Goal: Task Accomplishment & Management: Complete application form

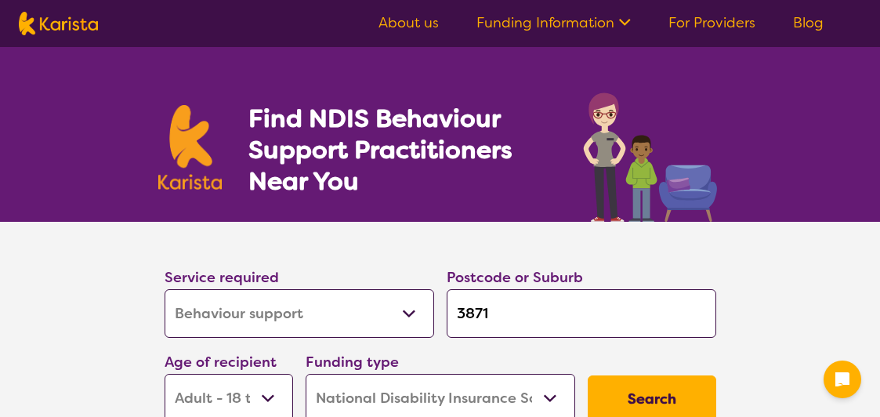
select select "Behaviour support"
select select "AD"
select select "NDIS"
select select "Behaviour support"
select select "AD"
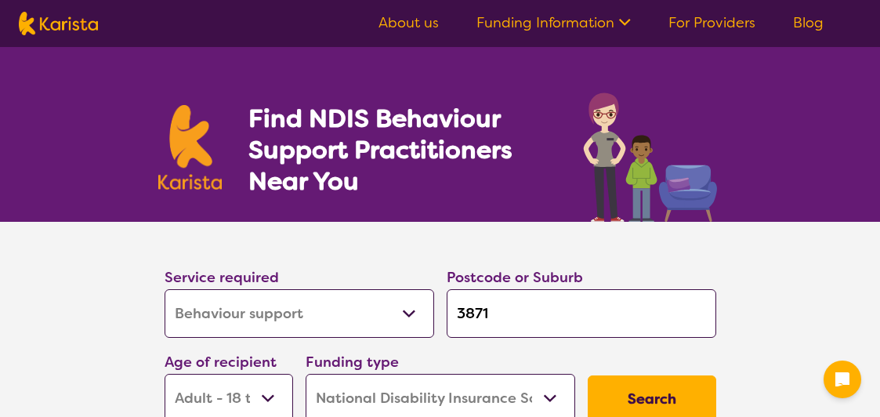
select select "NDIS"
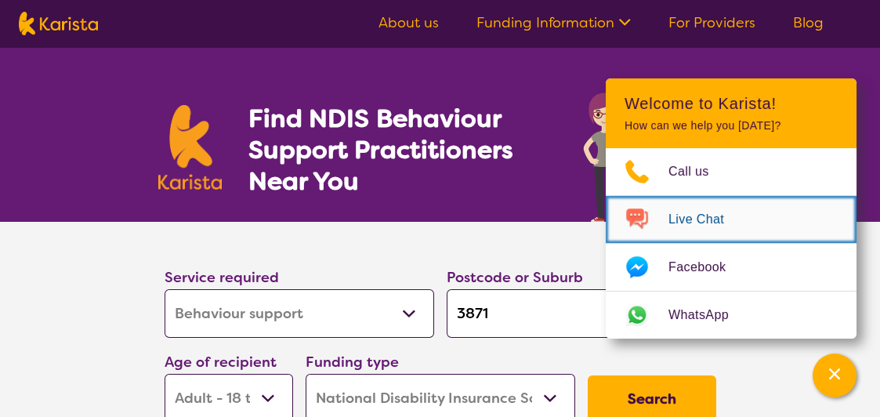
click at [683, 223] on span "Live Chat" at bounding box center [705, 220] width 74 height 24
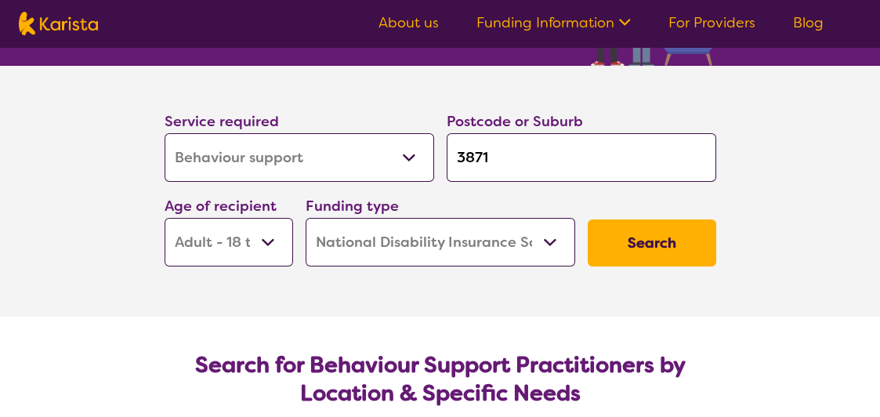
scroll to position [157, 0]
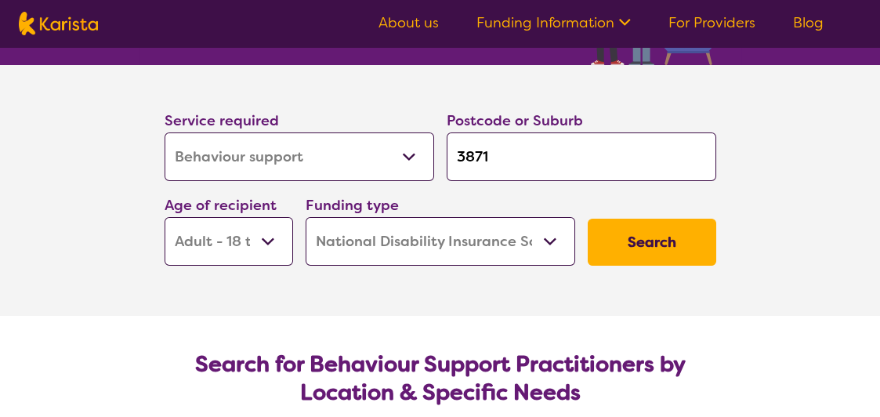
click at [494, 150] on input "3871" at bounding box center [582, 156] width 270 height 49
type input "387"
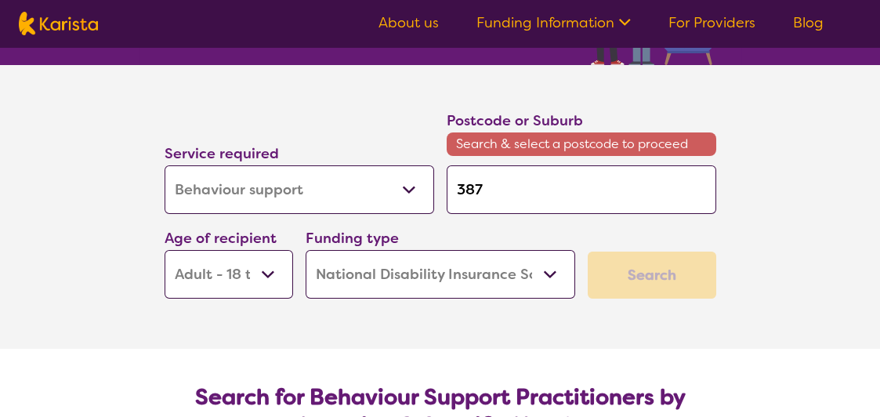
type input "38"
type input "3"
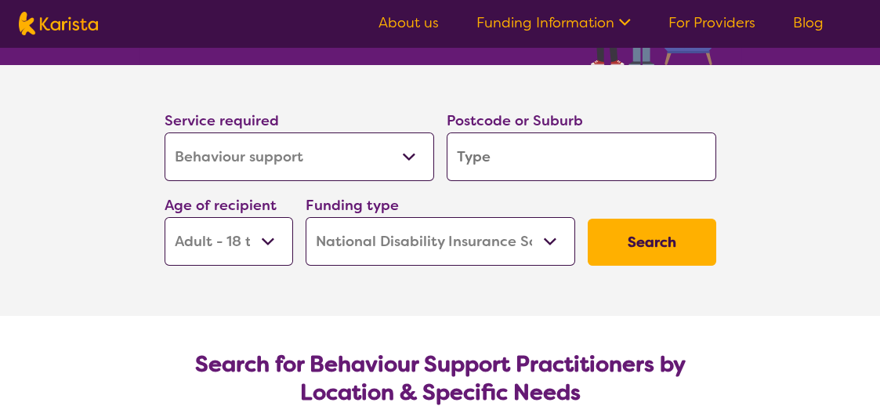
type input "3"
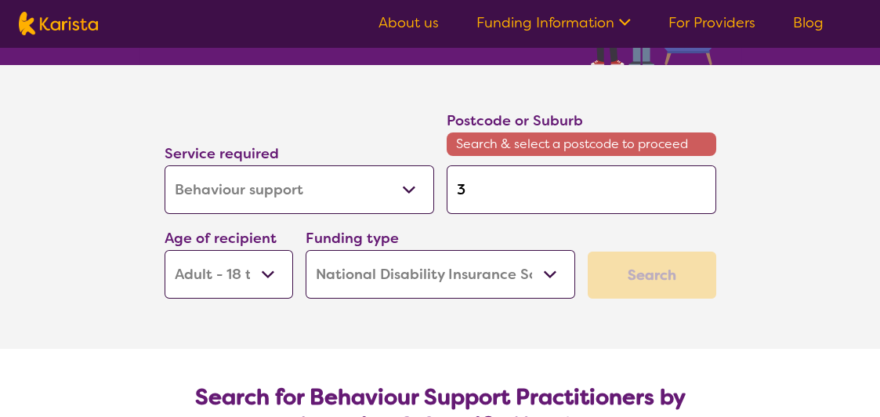
type input "39"
type input "397"
type input "3977"
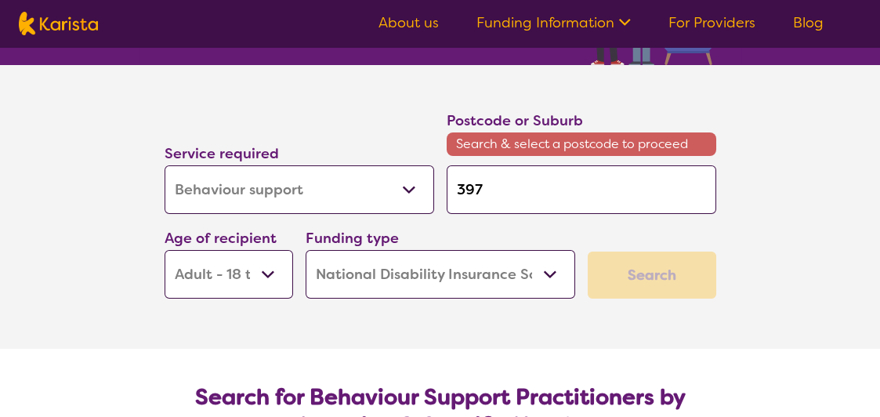
type input "3977"
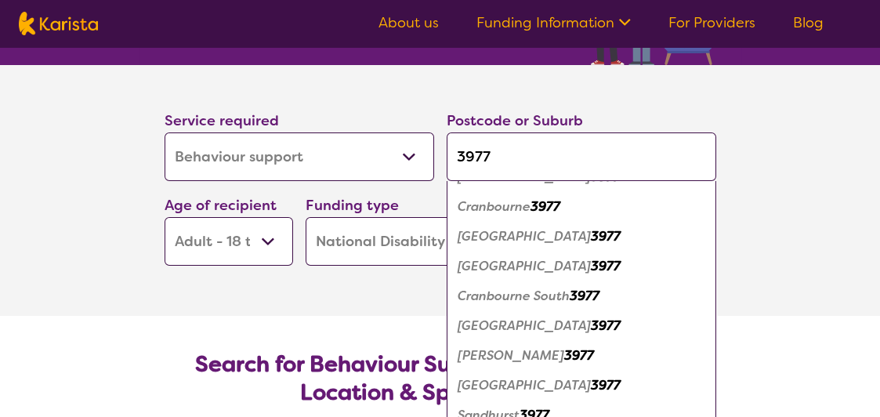
scroll to position [313, 0]
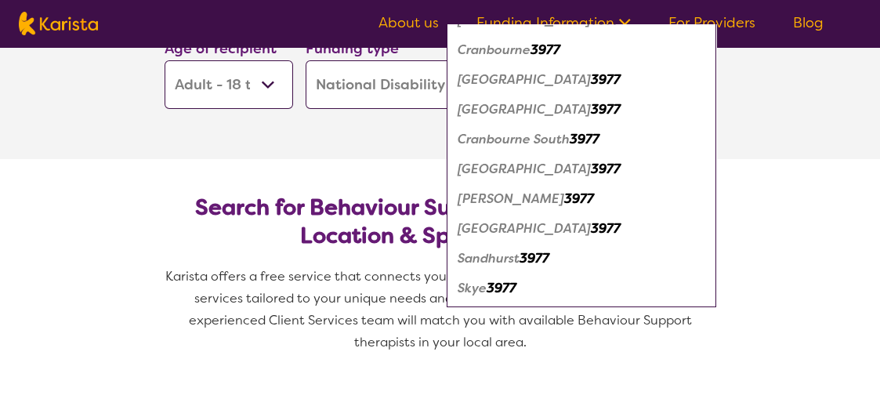
type input "3977"
click at [519, 224] on em "[GEOGRAPHIC_DATA]" at bounding box center [524, 228] width 133 height 16
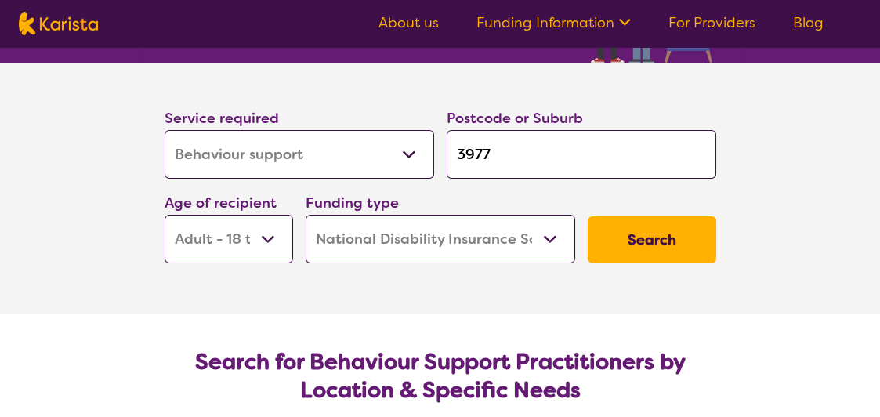
scroll to position [157, 0]
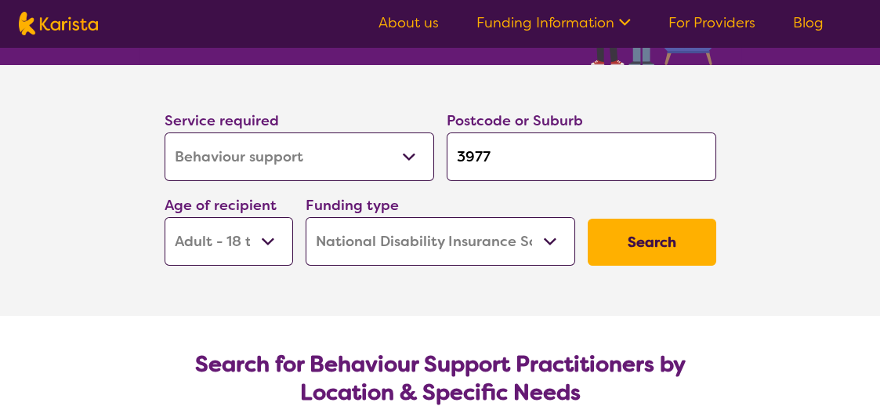
click at [625, 233] on button "Search" at bounding box center [652, 242] width 128 height 47
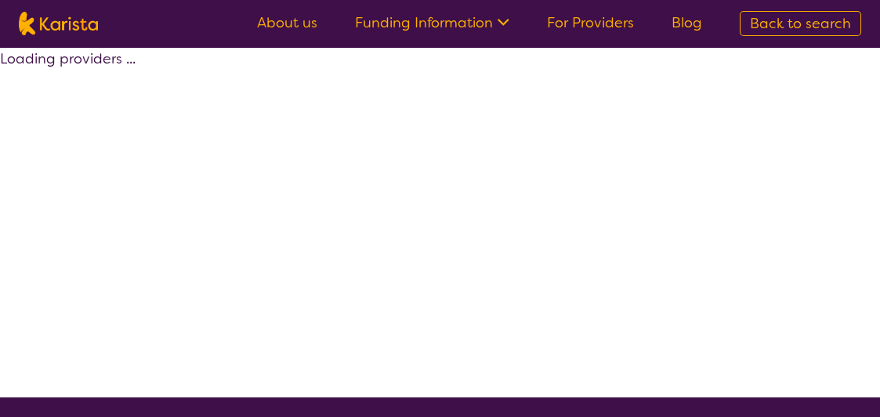
select select "by_score"
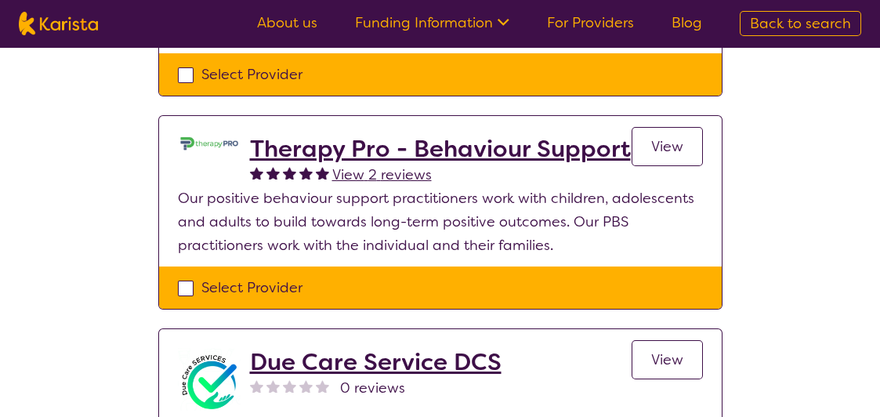
scroll to position [548, 0]
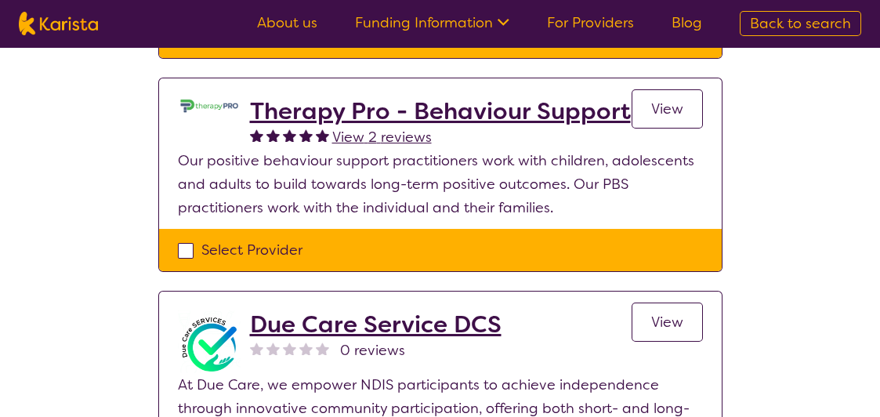
click at [184, 247] on div "Select Provider" at bounding box center [440, 250] width 525 height 24
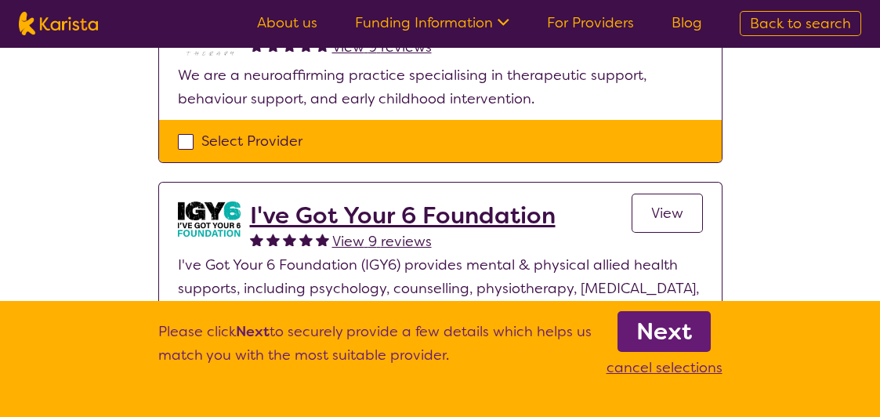
scroll to position [235, 0]
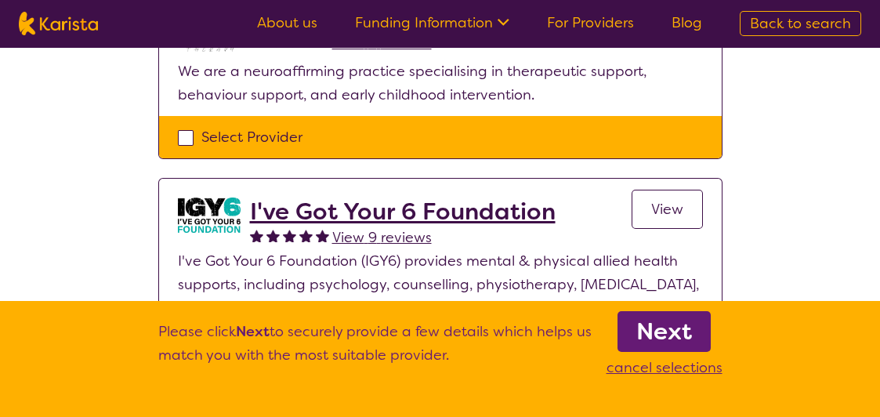
click at [670, 369] on p "cancel selections" at bounding box center [664, 368] width 116 height 24
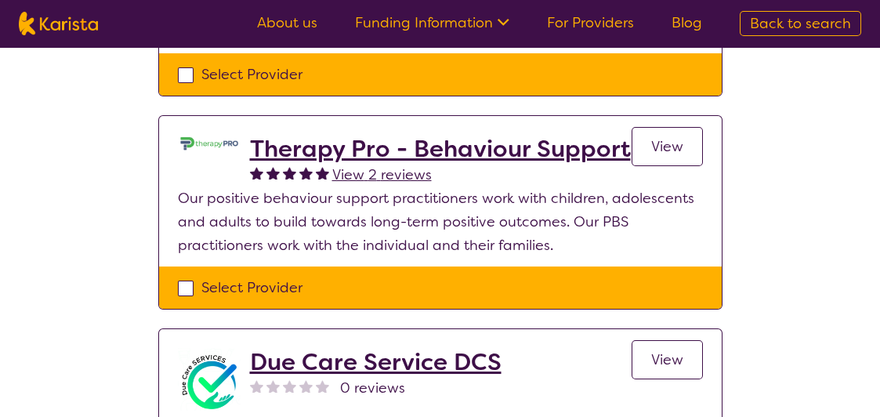
scroll to position [548, 0]
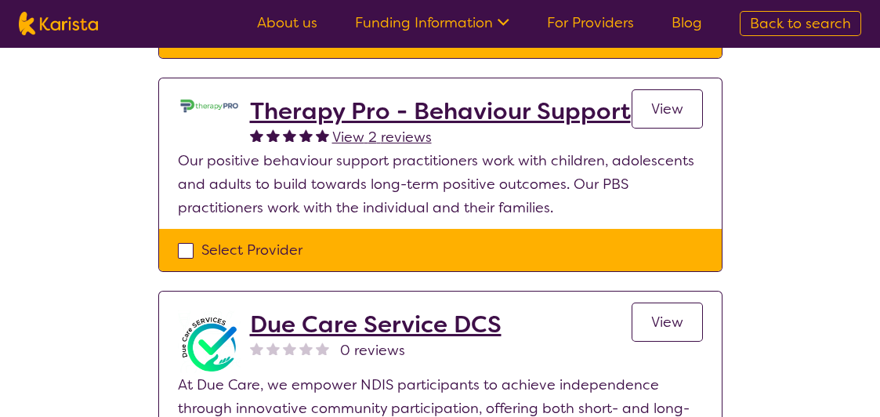
click at [183, 252] on div "Select Provider" at bounding box center [440, 250] width 525 height 24
checkbox input "true"
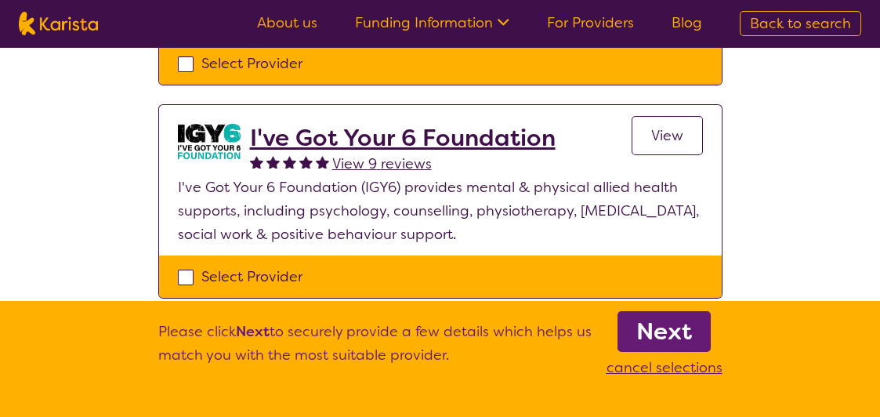
scroll to position [313, 0]
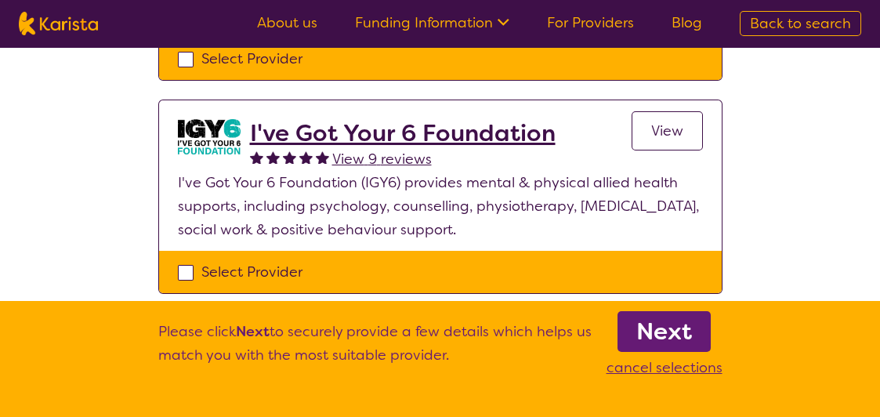
click at [186, 269] on div "Select Provider" at bounding box center [440, 272] width 525 height 24
checkbox input "true"
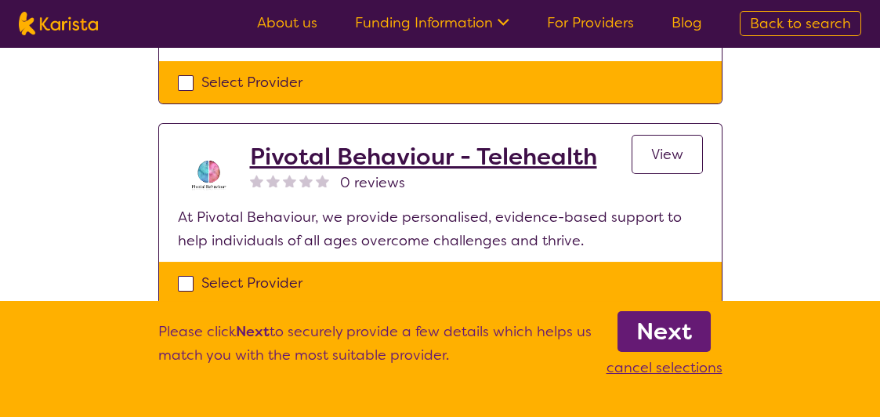
scroll to position [784, 0]
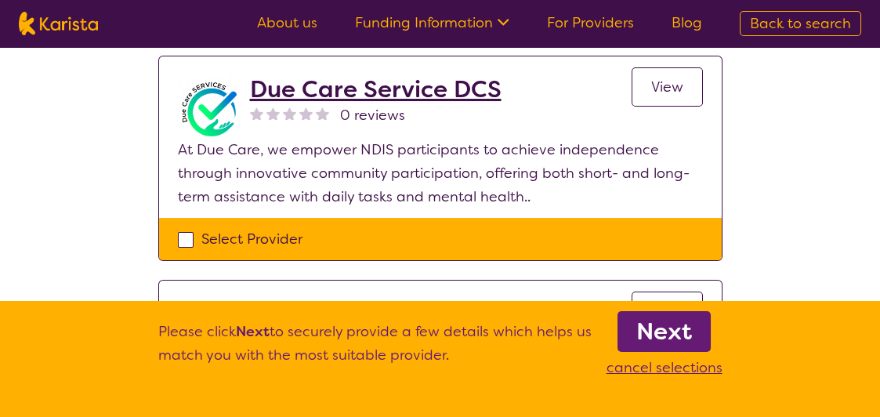
click at [188, 237] on div "Select Provider" at bounding box center [440, 239] width 525 height 24
checkbox input "true"
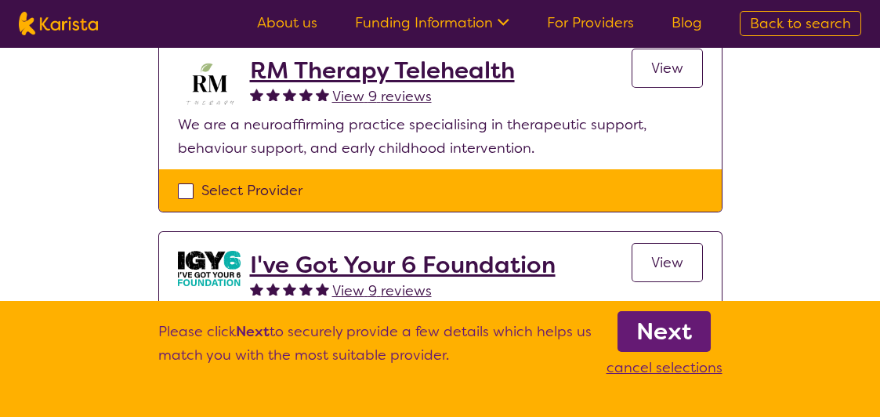
scroll to position [88, 0]
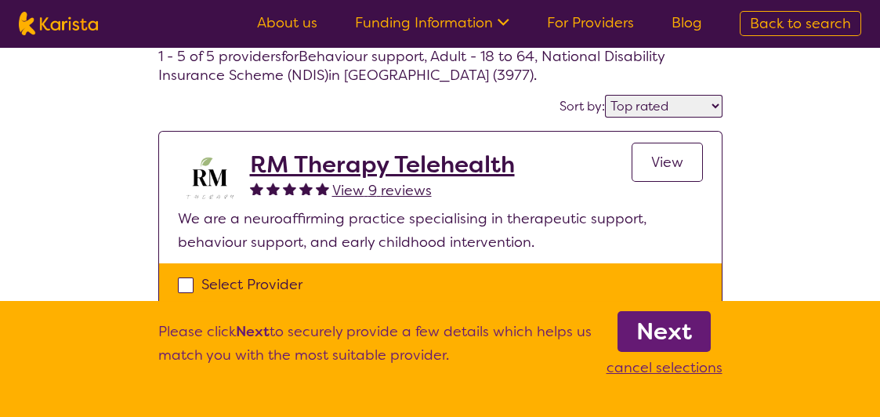
click at [653, 334] on b "Next" at bounding box center [664, 331] width 56 height 31
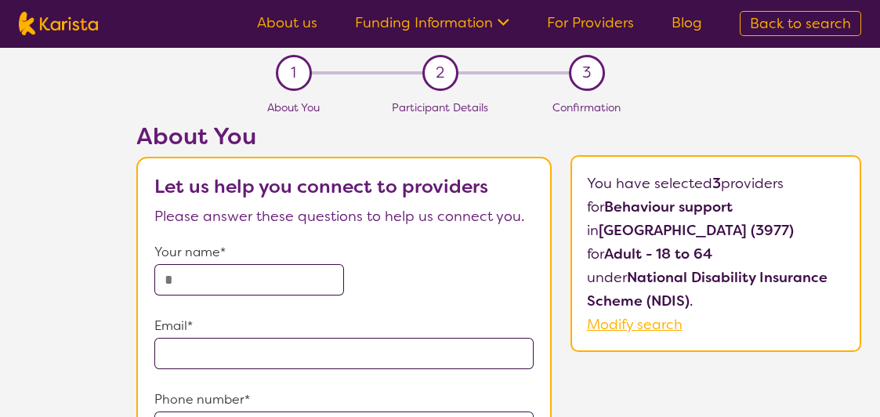
click at [204, 282] on input "text" at bounding box center [249, 279] width 190 height 31
type input "*******"
click at [212, 346] on input "email" at bounding box center [343, 353] width 379 height 31
type input "**********"
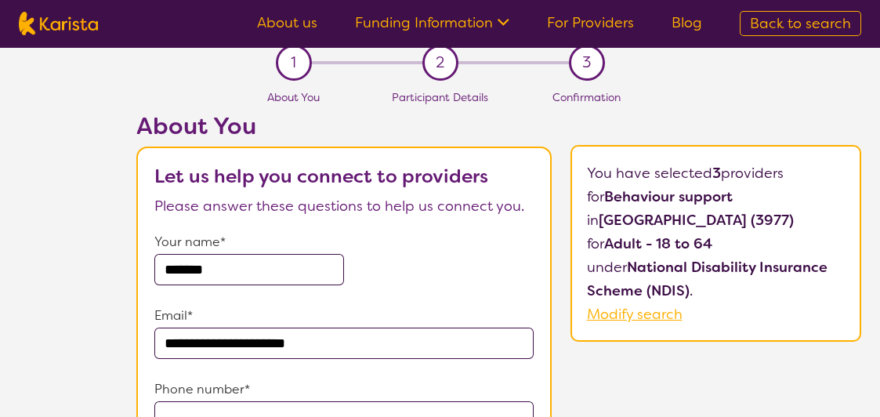
scroll to position [157, 0]
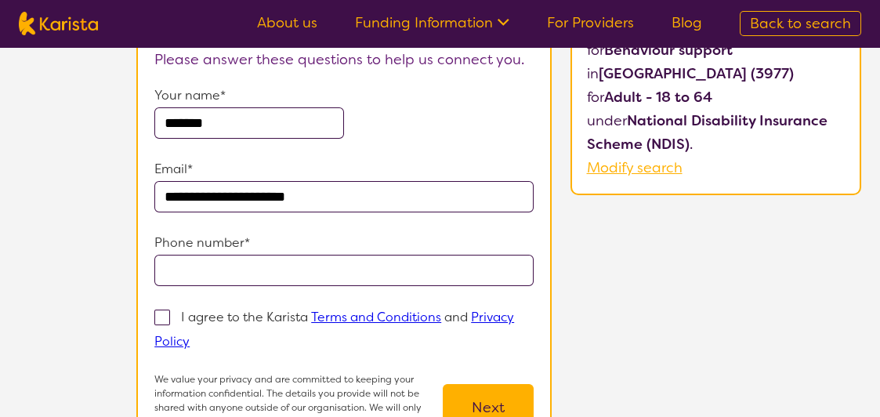
click at [217, 273] on input "tel" at bounding box center [343, 270] width 379 height 31
type input "**********"
click at [161, 317] on span at bounding box center [162, 317] width 16 height 16
click at [190, 335] on input "I agree to the Karista Terms and Conditions and Privacy Policy" at bounding box center [195, 340] width 10 height 10
checkbox input "true"
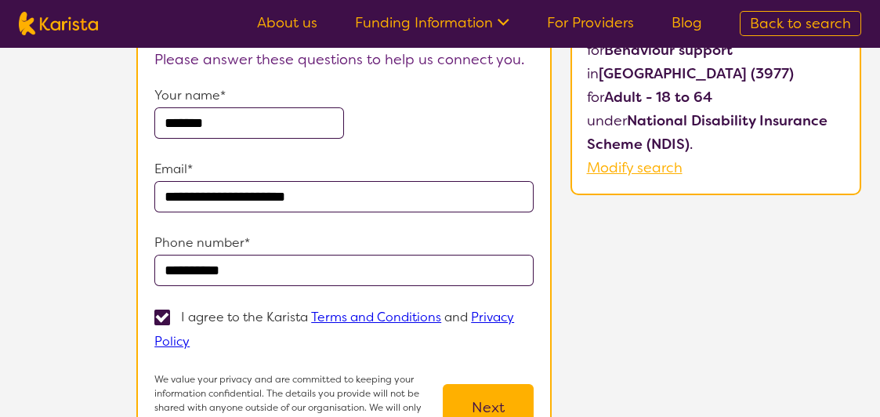
click at [247, 125] on input "*******" at bounding box center [249, 122] width 190 height 31
type input "**********"
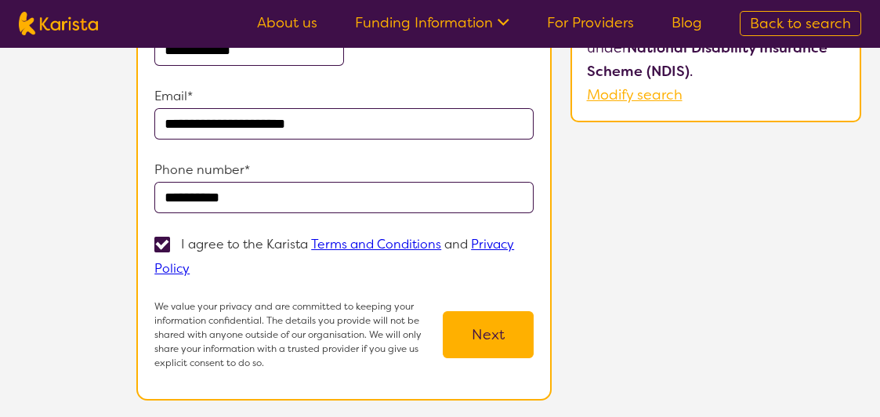
scroll to position [313, 0]
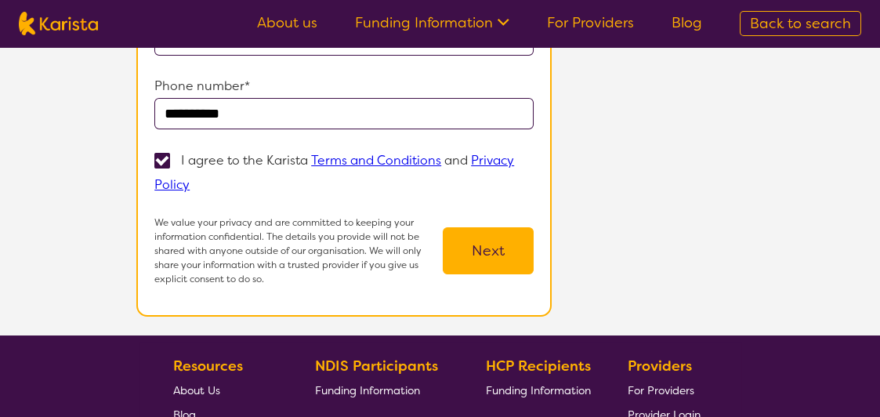
click at [498, 253] on button "Next" at bounding box center [488, 250] width 91 height 47
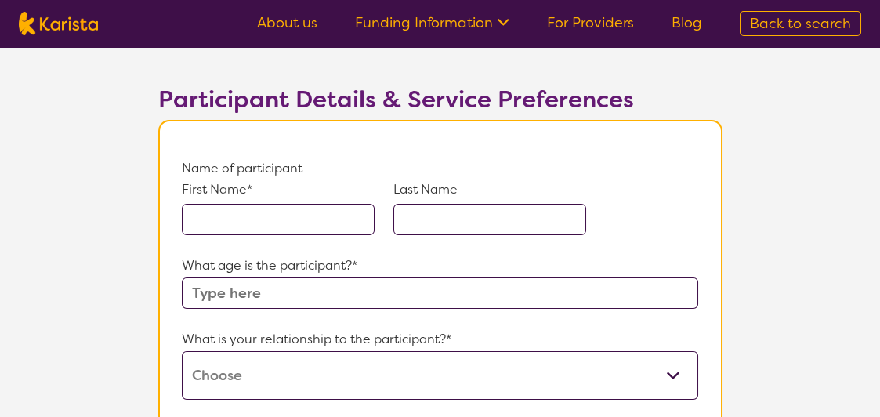
scroll to position [78, 0]
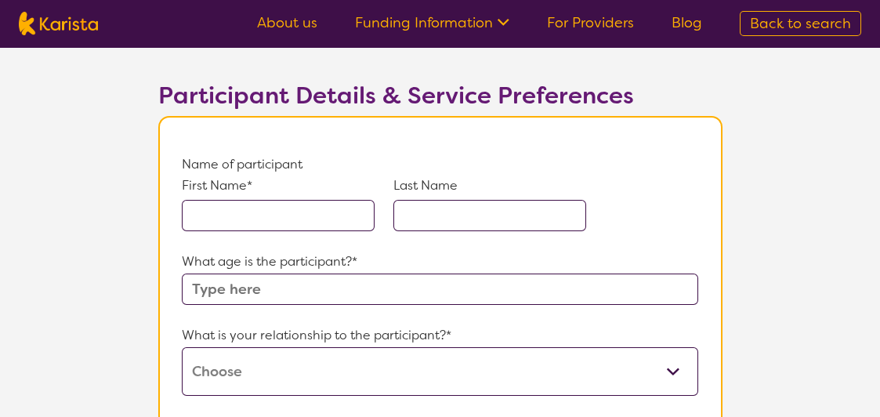
click at [284, 220] on input "text" at bounding box center [278, 215] width 193 height 31
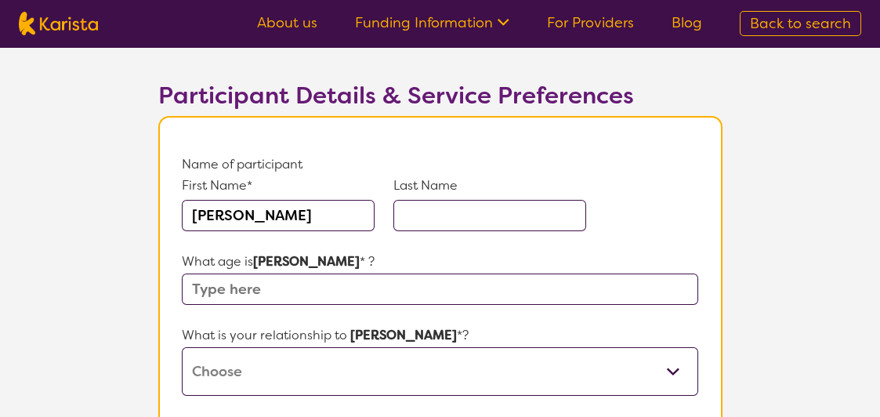
type input "[PERSON_NAME]"
click at [438, 211] on input "text" at bounding box center [489, 215] width 193 height 31
type input "Judge"
click at [221, 291] on input "text" at bounding box center [440, 288] width 516 height 31
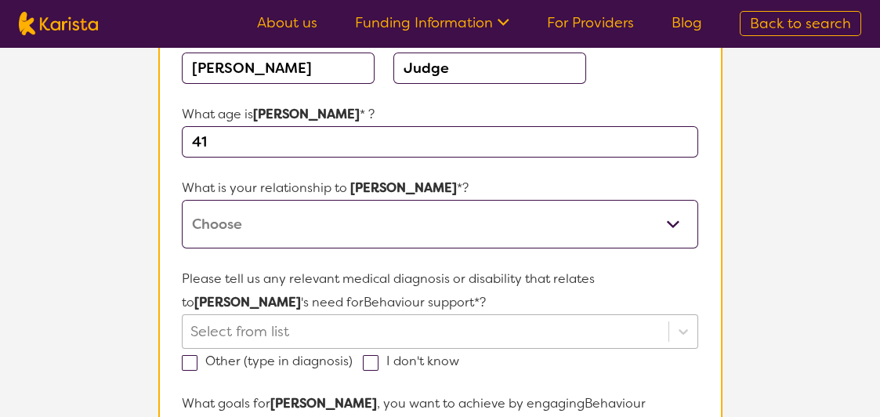
scroll to position [235, 0]
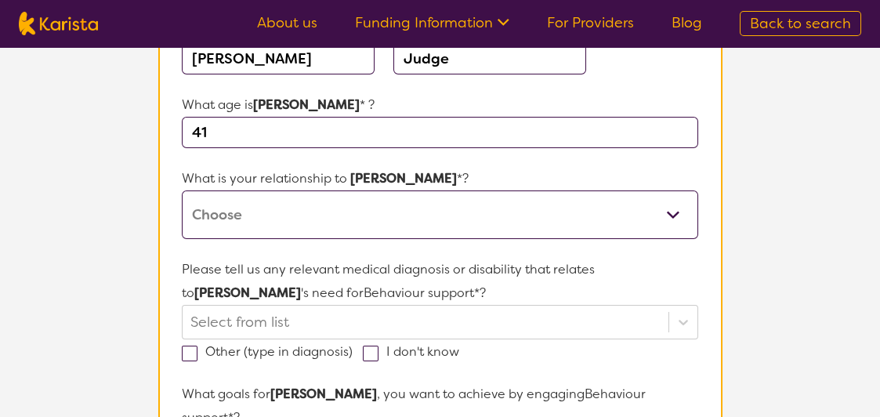
type input "41"
click at [282, 215] on select "This request is for myself I am their parent I am their child I am their spouse…" at bounding box center [440, 214] width 516 height 49
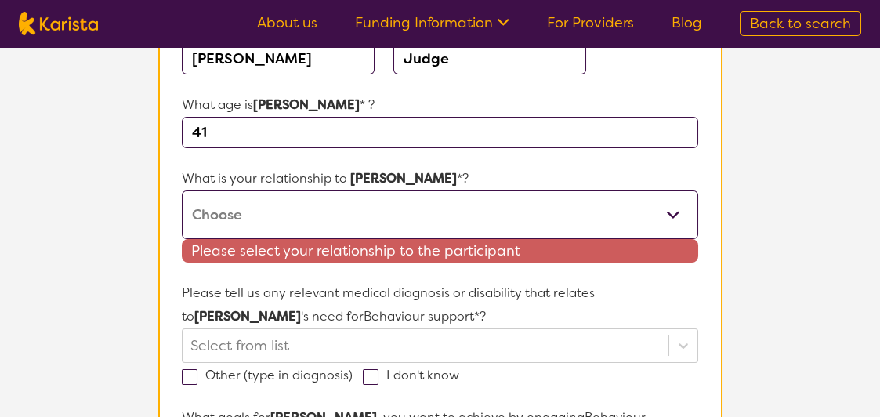
click at [669, 217] on select "This request is for myself I am their parent I am their child I am their spouse…" at bounding box center [440, 214] width 516 height 49
select select "I am their Support Coordinator"
click at [182, 190] on select "This request is for myself I am their parent I am their child I am their spouse…" at bounding box center [440, 214] width 516 height 49
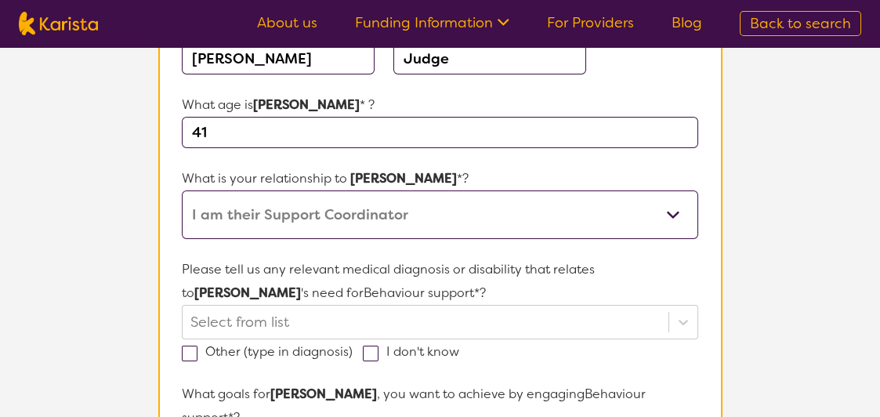
scroll to position [313, 0]
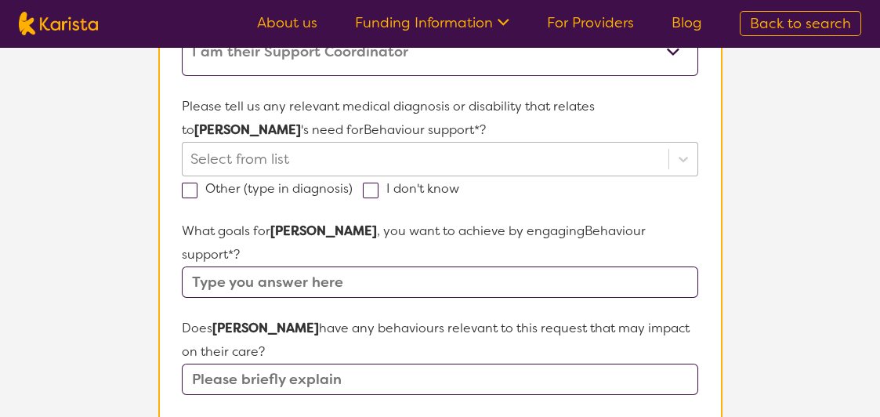
click at [269, 176] on div "Select from list" at bounding box center [440, 159] width 516 height 34
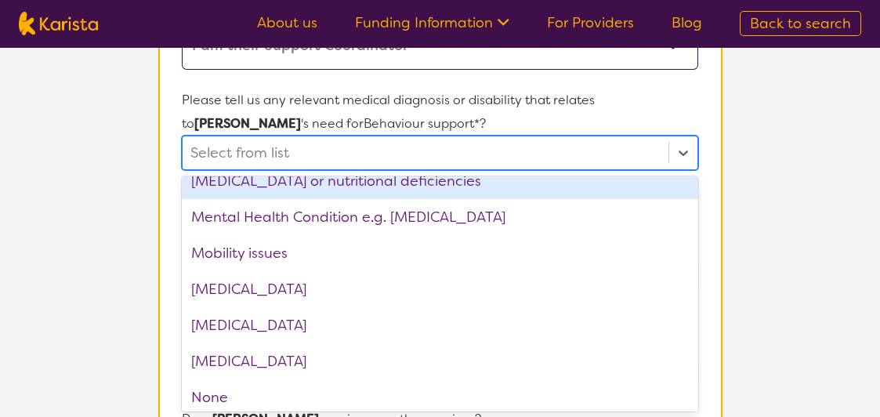
scroll to position [1567, 0]
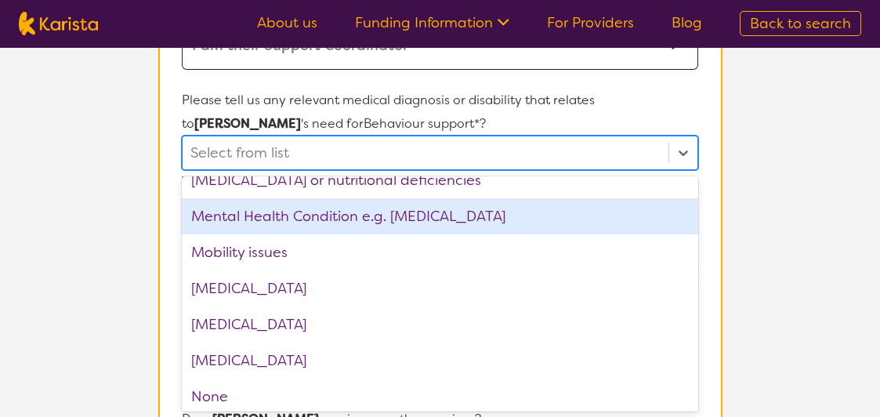
click at [288, 220] on div "Mental Health Condition e.g. [MEDICAL_DATA]" at bounding box center [440, 216] width 516 height 36
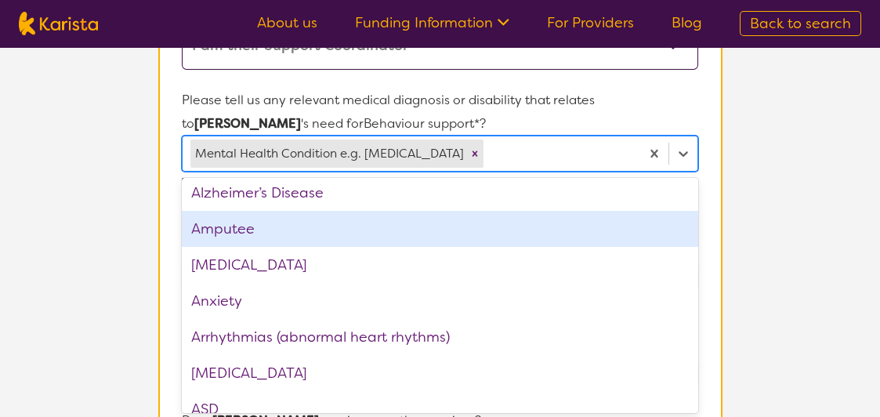
scroll to position [0, 0]
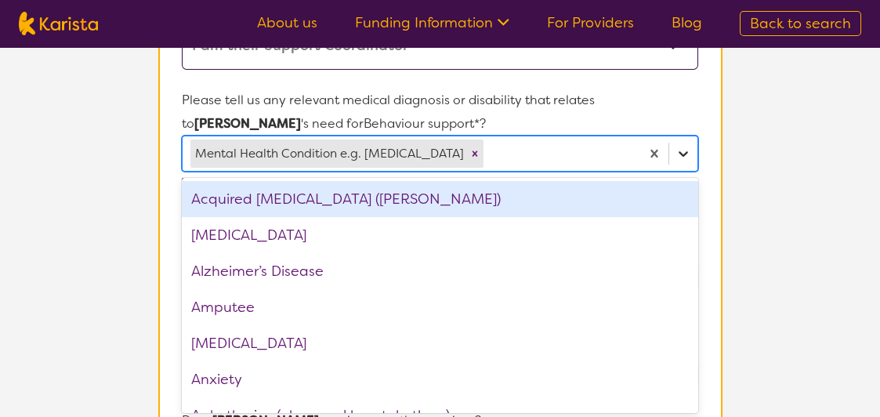
click at [684, 150] on icon at bounding box center [683, 154] width 16 height 16
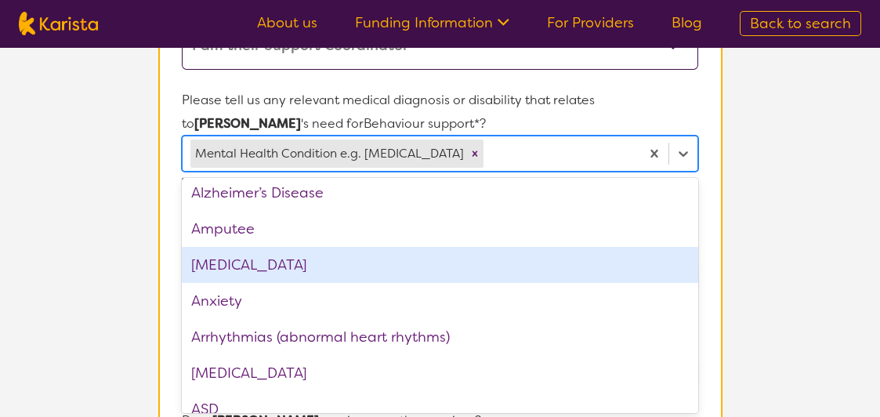
scroll to position [157, 0]
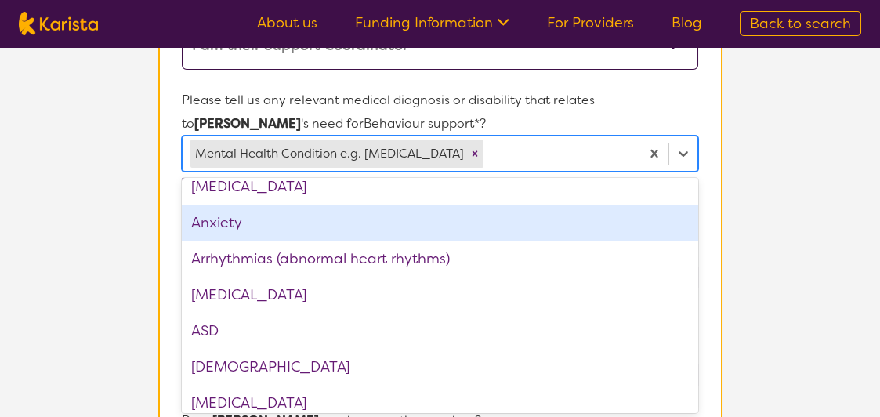
click at [254, 223] on div "Anxiety" at bounding box center [440, 222] width 516 height 36
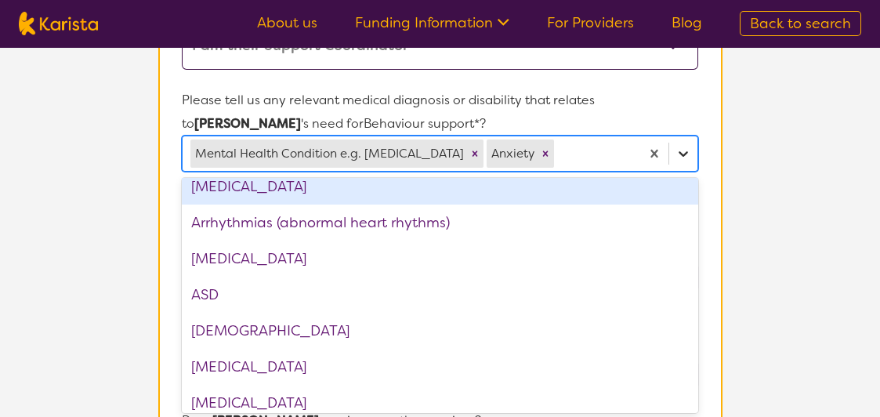
click at [686, 153] on icon at bounding box center [683, 153] width 9 height 5
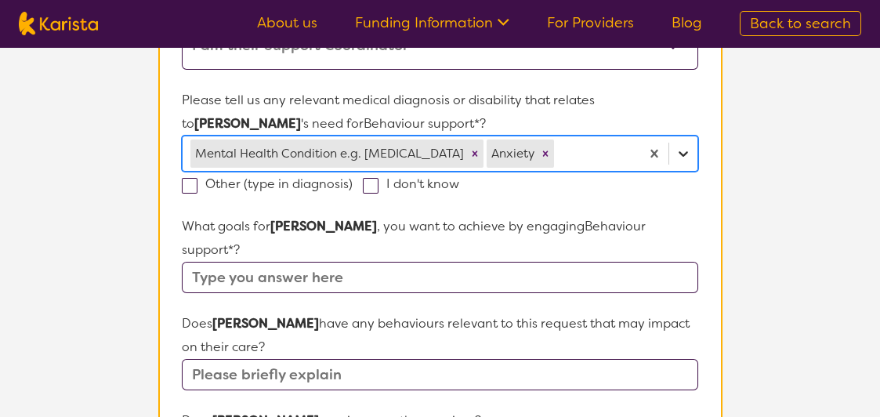
click at [682, 151] on icon at bounding box center [683, 154] width 16 height 16
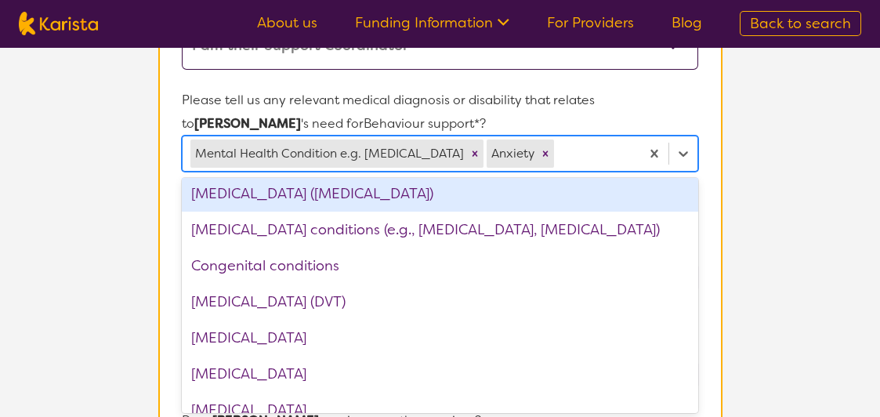
scroll to position [627, 0]
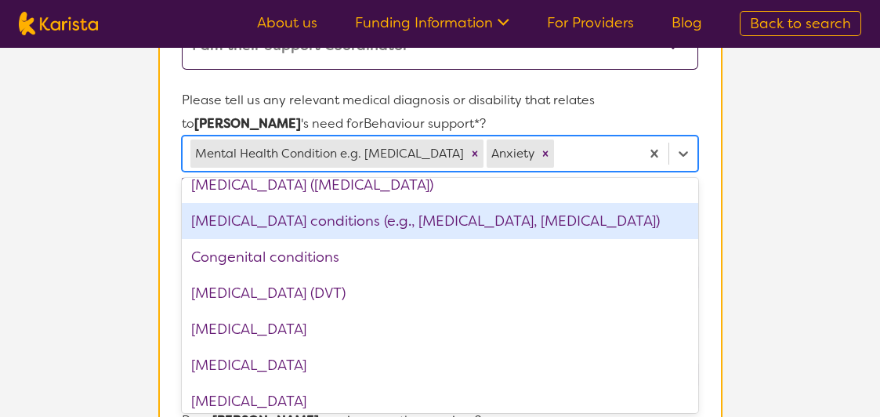
click at [237, 217] on div "[MEDICAL_DATA] conditions (e.g., [MEDICAL_DATA], [MEDICAL_DATA])" at bounding box center [440, 221] width 516 height 36
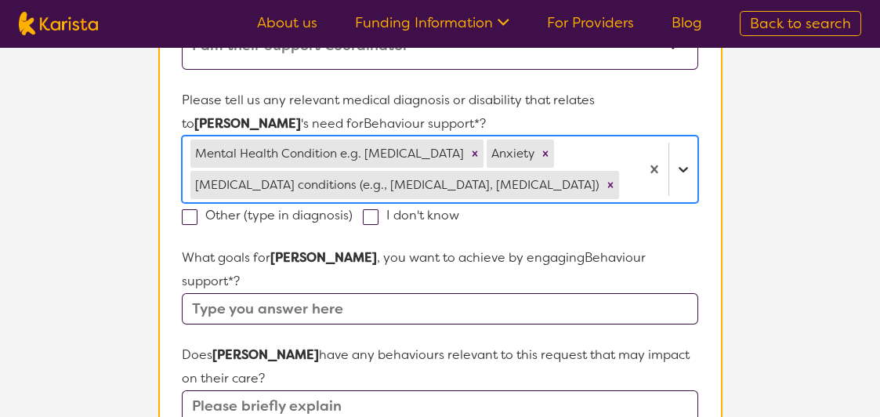
click at [680, 172] on icon at bounding box center [683, 169] width 16 height 16
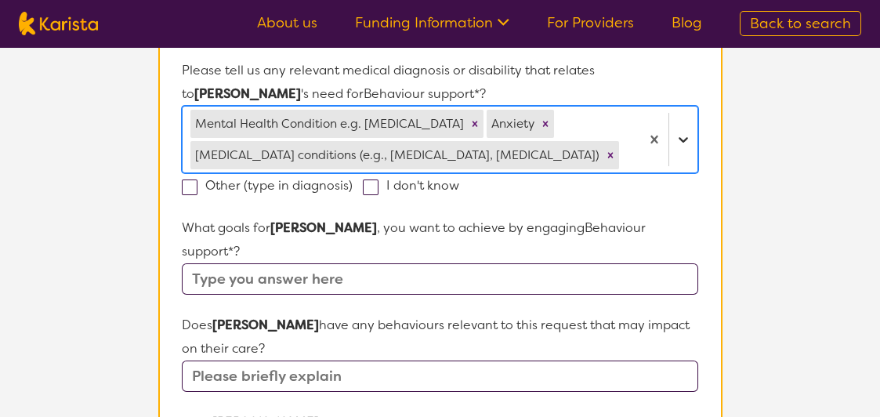
click at [680, 168] on div at bounding box center [668, 140] width 57 height 66
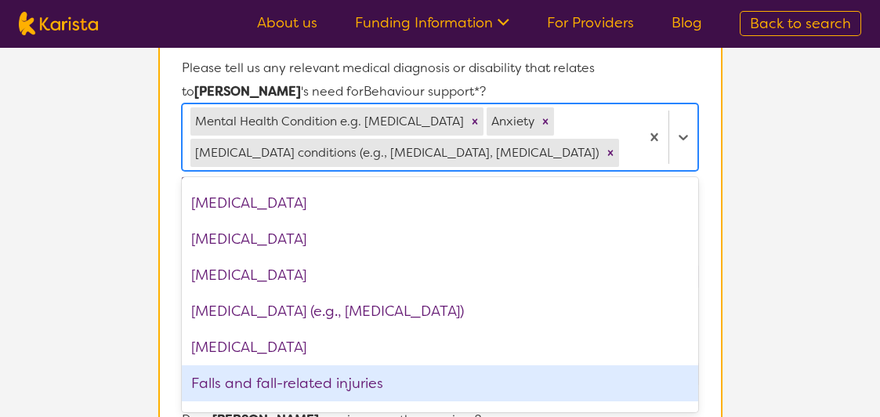
scroll to position [862, 0]
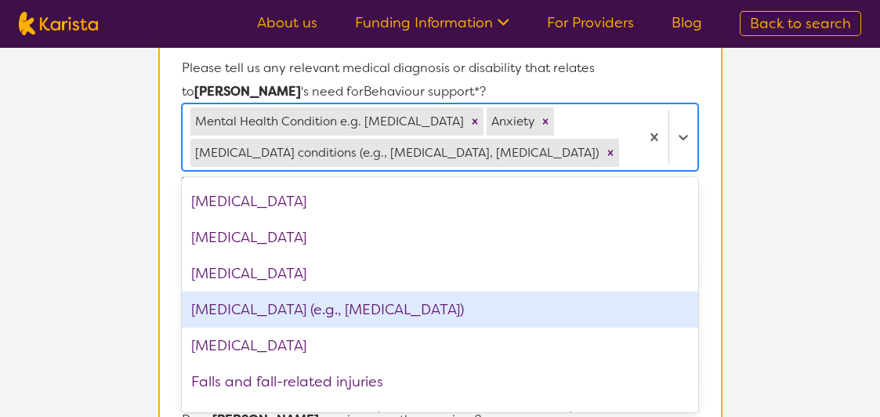
click at [241, 314] on div "[MEDICAL_DATA] (e.g., [MEDICAL_DATA])" at bounding box center [440, 309] width 516 height 36
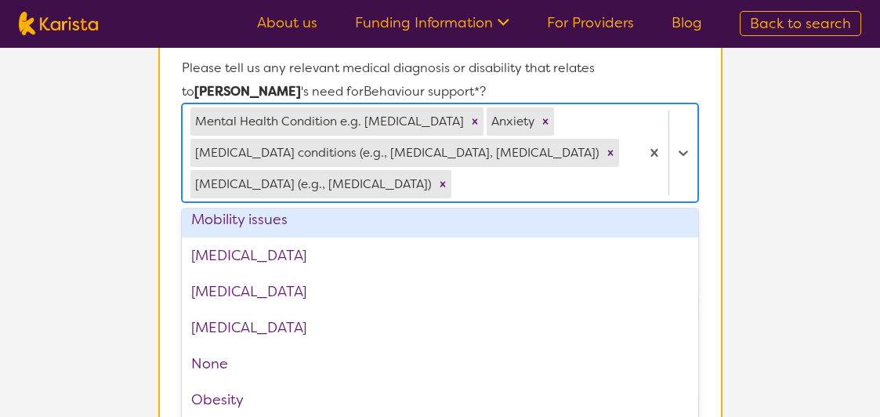
scroll to position [1489, 0]
click at [383, 217] on div "Mobility issues" at bounding box center [440, 219] width 516 height 36
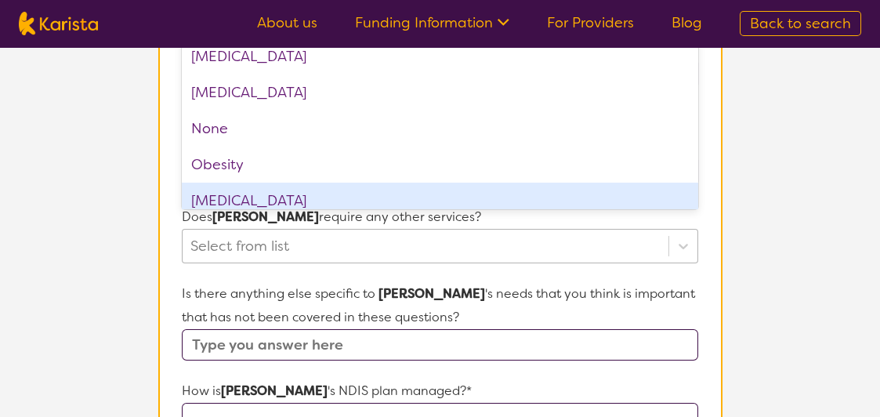
scroll to position [672, 0]
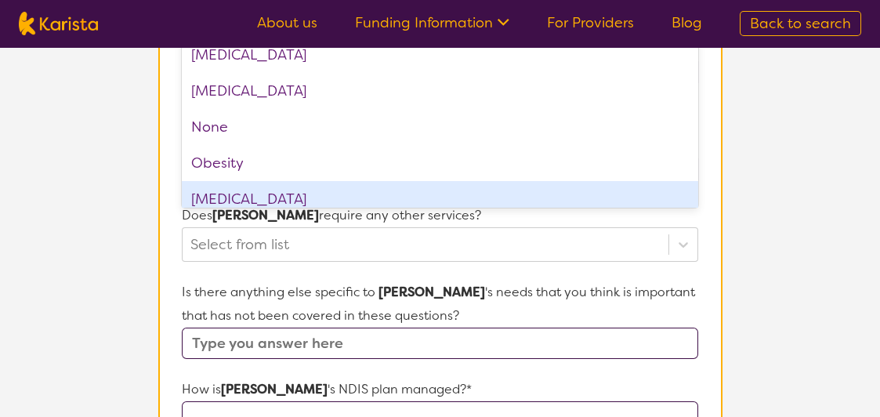
click at [577, 286] on p "Is there anything else specific to [PERSON_NAME] 's needs that you think is imp…" at bounding box center [440, 304] width 516 height 47
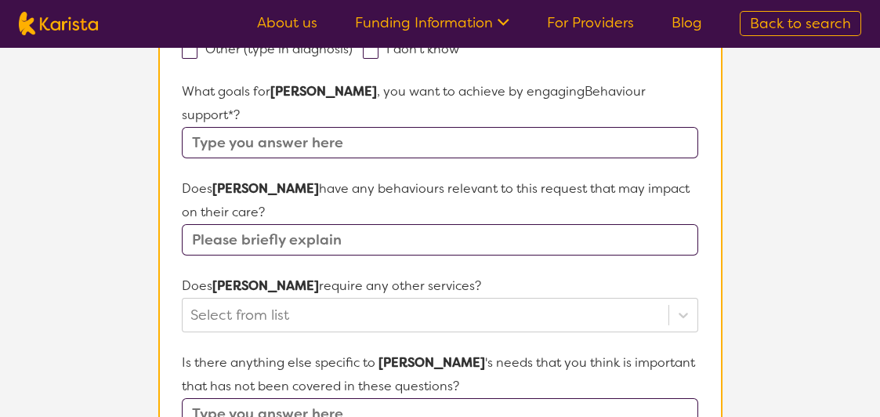
scroll to position [593, 0]
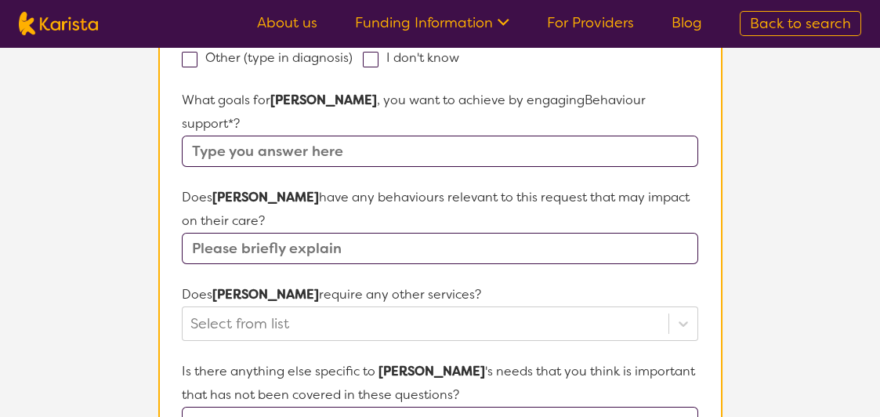
click at [353, 233] on input "text" at bounding box center [440, 248] width 516 height 31
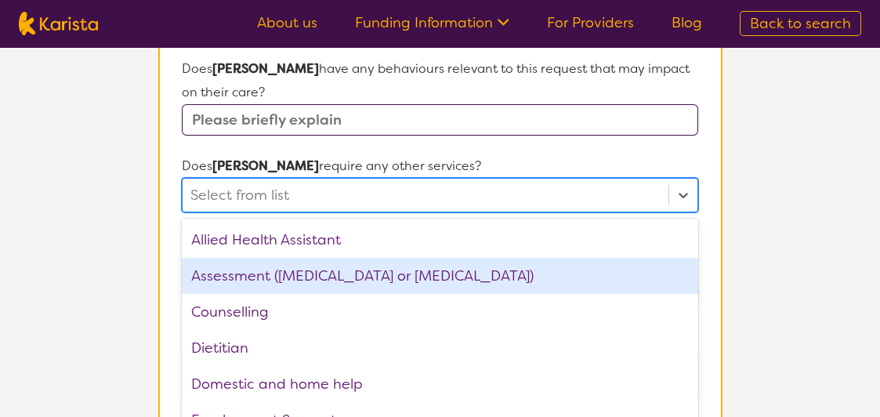
click at [335, 212] on div "option Assessment ([MEDICAL_DATA] or [MEDICAL_DATA]) focused, 2 of 21. 21 resul…" at bounding box center [440, 195] width 516 height 34
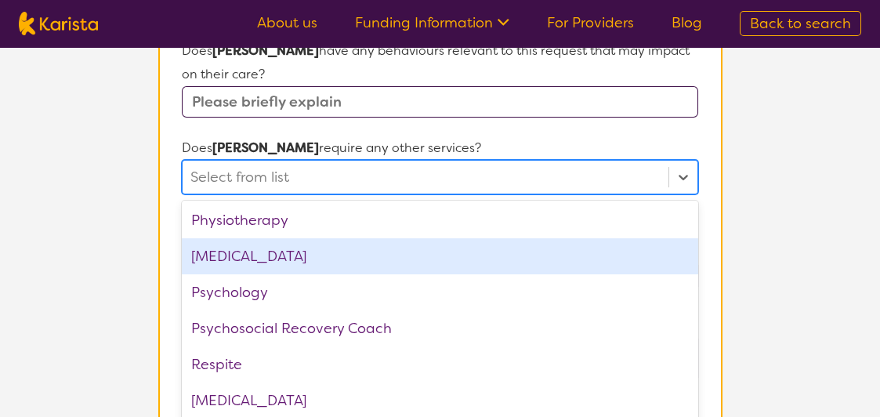
scroll to position [527, 0]
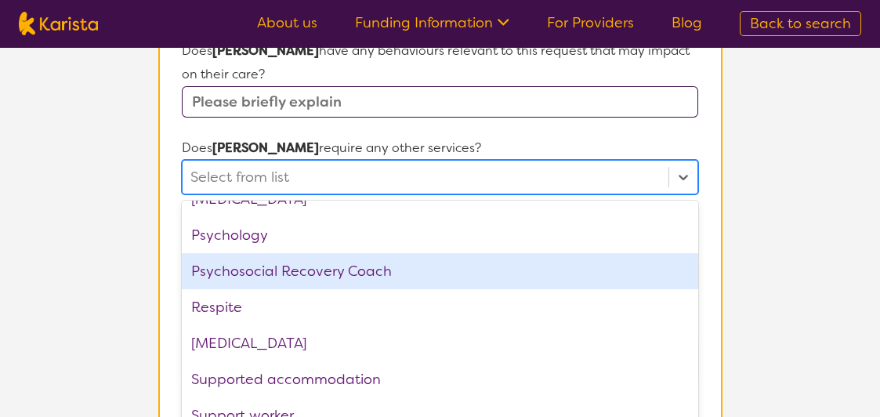
click at [34, 180] on section "L About You 2 Participant Details 3 Confirmation Participant Details & Service …" at bounding box center [440, 41] width 880 height 1469
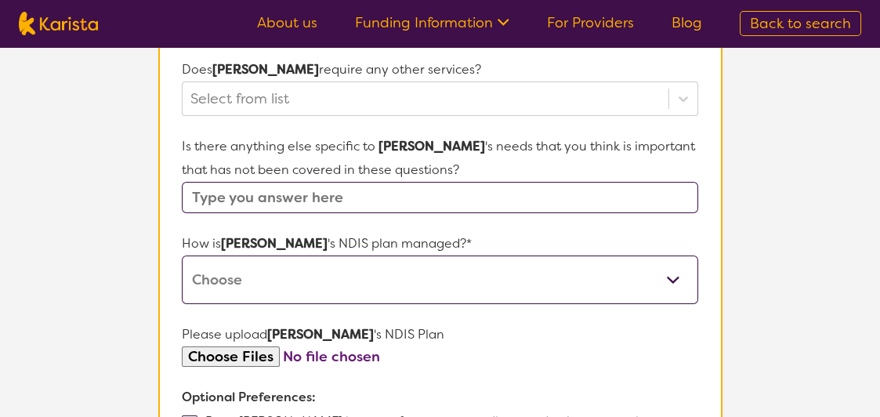
scroll to position [896, 0]
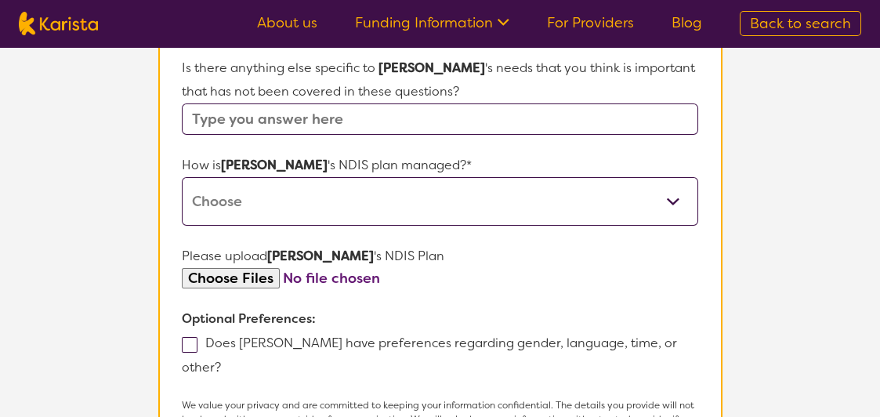
click at [321, 197] on select "Self-managed NDIS plan Managed by a registered plan management provider (not th…" at bounding box center [440, 201] width 516 height 49
select select "Plan Managed"
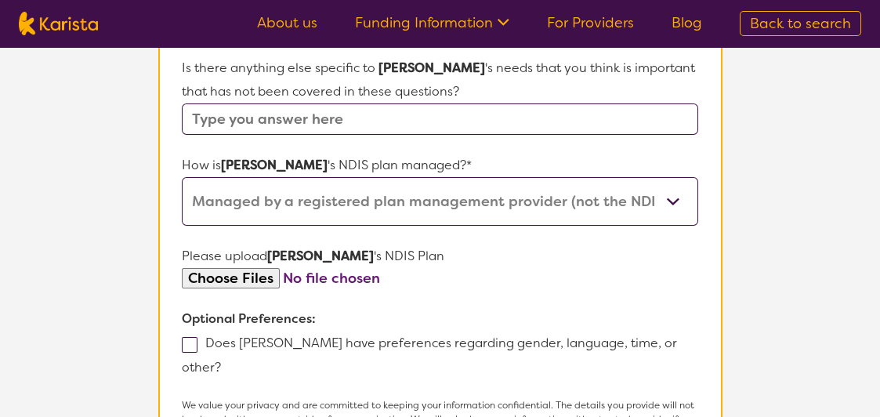
click at [182, 177] on select "Self-managed NDIS plan Managed by a registered plan management provider (not th…" at bounding box center [440, 201] width 516 height 49
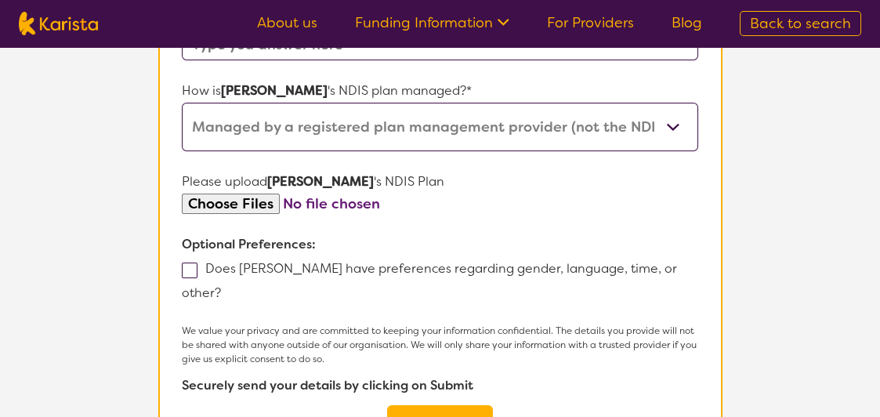
scroll to position [975, 0]
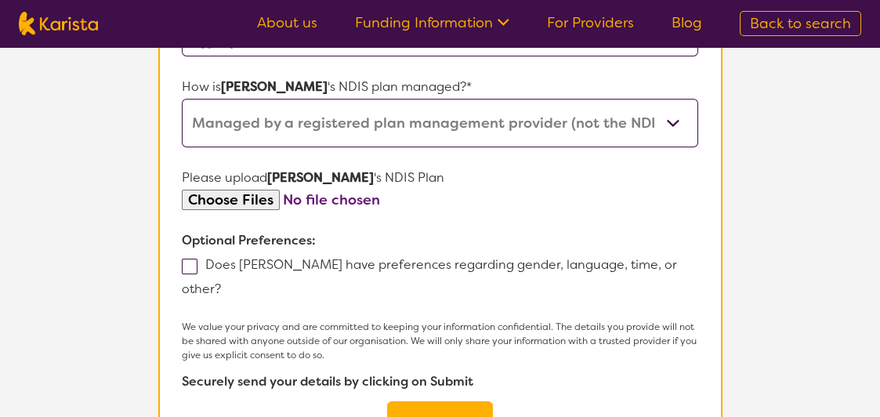
click at [193, 259] on span at bounding box center [190, 267] width 16 height 16
click at [221, 283] on input "Does [PERSON_NAME] have preferences regarding gender, language, time, or other?" at bounding box center [226, 288] width 10 height 10
checkbox input "true"
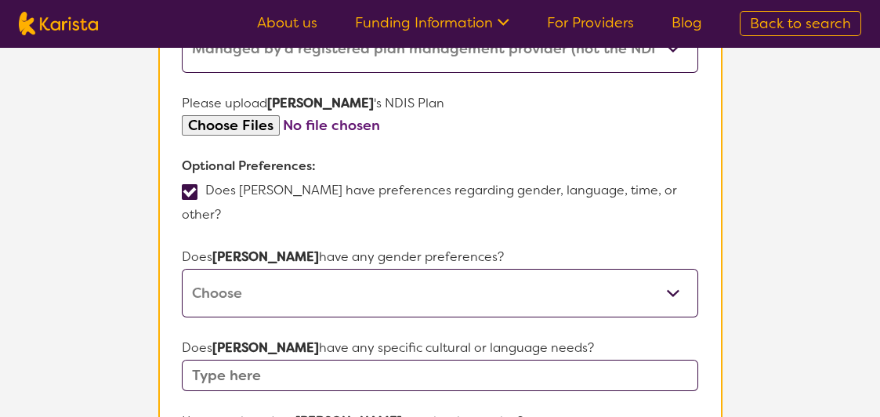
scroll to position [1053, 0]
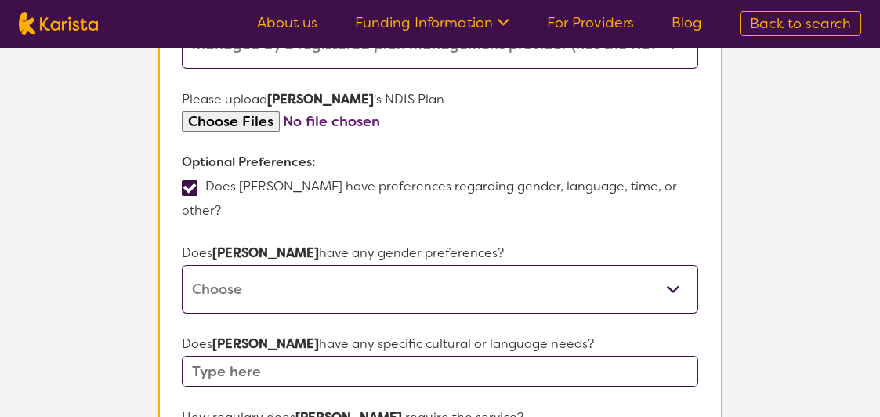
click at [325, 265] on select "[DEMOGRAPHIC_DATA] [DEMOGRAPHIC_DATA] Other No Preference" at bounding box center [440, 289] width 516 height 49
select select "[DEMOGRAPHIC_DATA]"
click at [182, 265] on select "[DEMOGRAPHIC_DATA] [DEMOGRAPHIC_DATA] Other No Preference" at bounding box center [440, 289] width 516 height 49
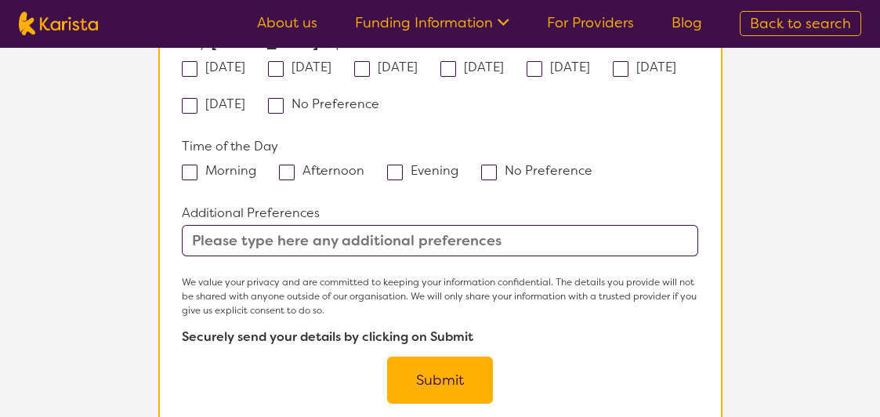
scroll to position [1523, 0]
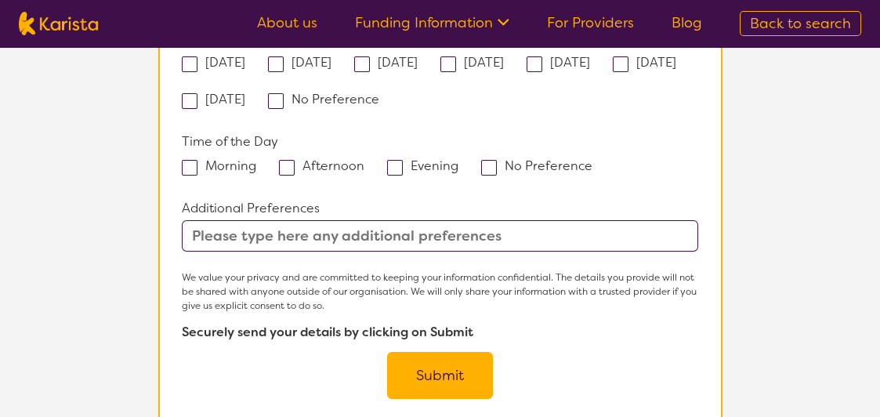
click at [457, 352] on button "Submit" at bounding box center [440, 375] width 106 height 47
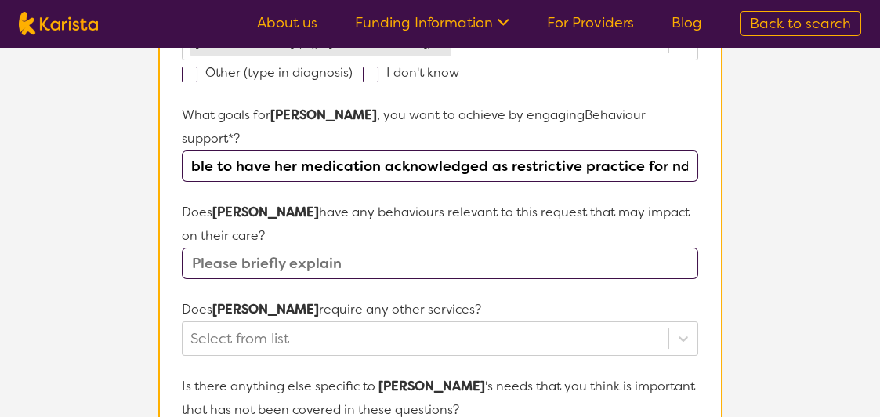
scroll to position [589, 0]
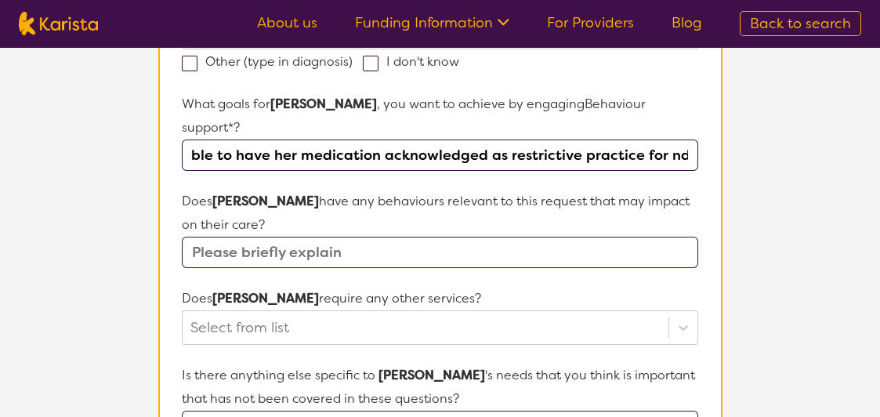
type input "To be able to have her medication acknowledged as restrictive practice for ndis"
click at [274, 237] on input "text" at bounding box center [440, 252] width 516 height 31
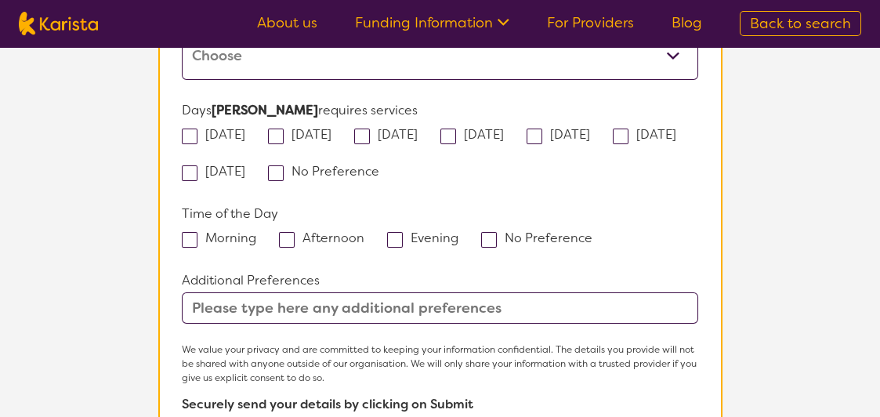
scroll to position [1686, 0]
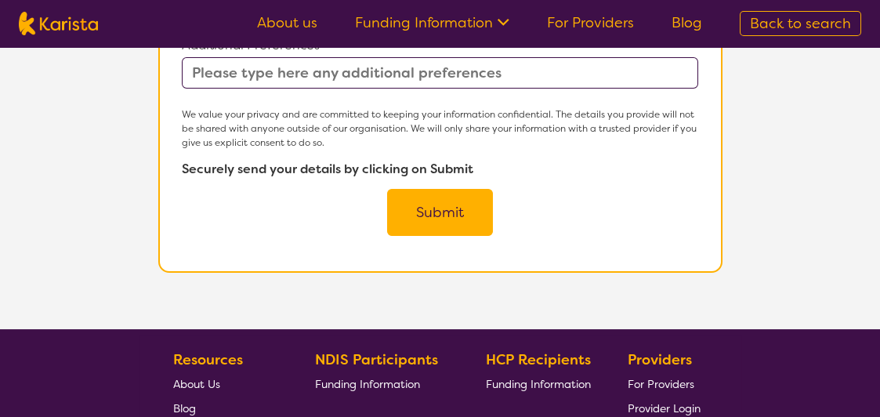
click at [443, 189] on button "Submit" at bounding box center [440, 212] width 106 height 47
